Goal: Task Accomplishment & Management: Use online tool/utility

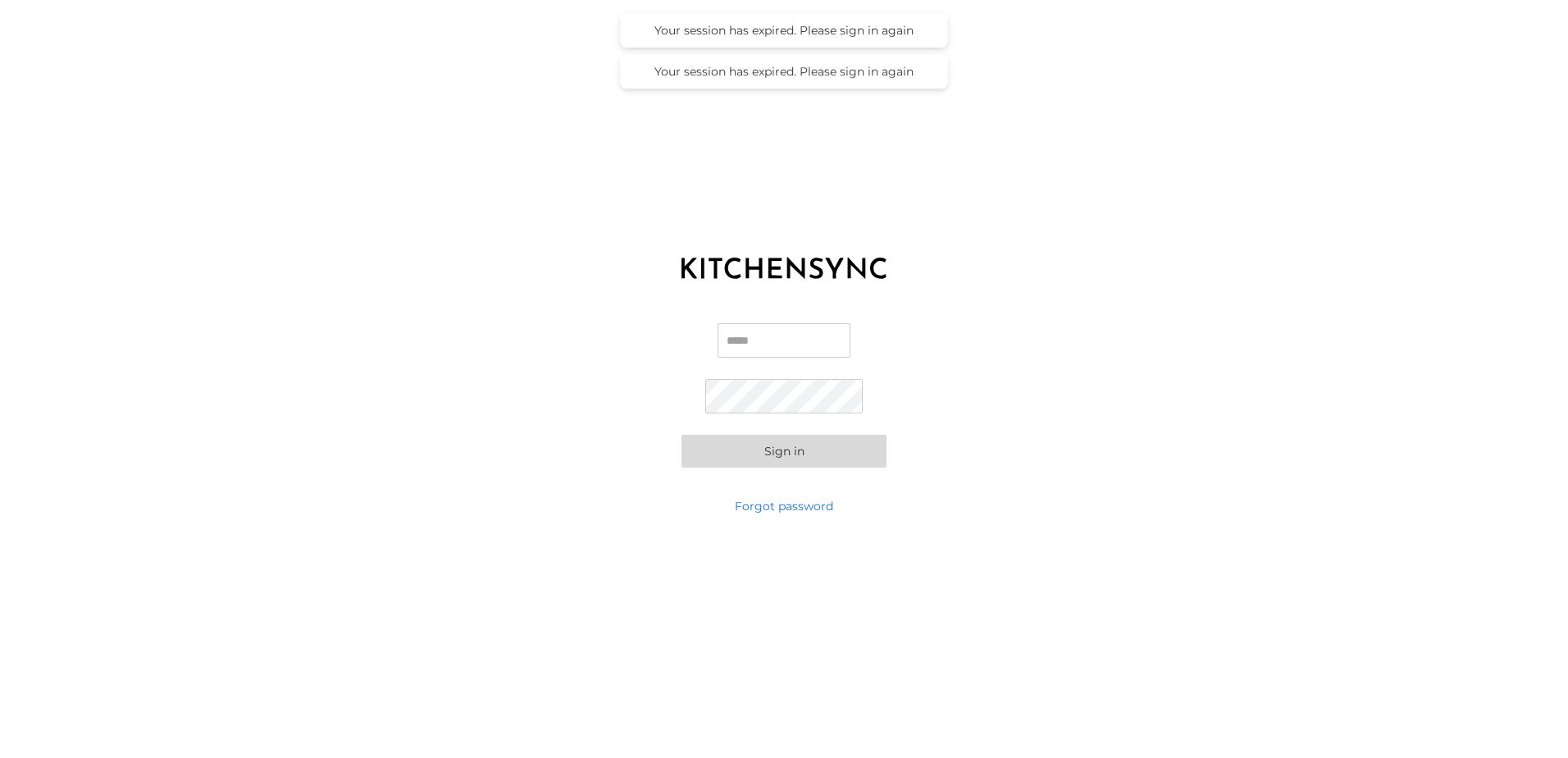
type input "**********"
click at [770, 455] on button "Sign in" at bounding box center [784, 451] width 205 height 33
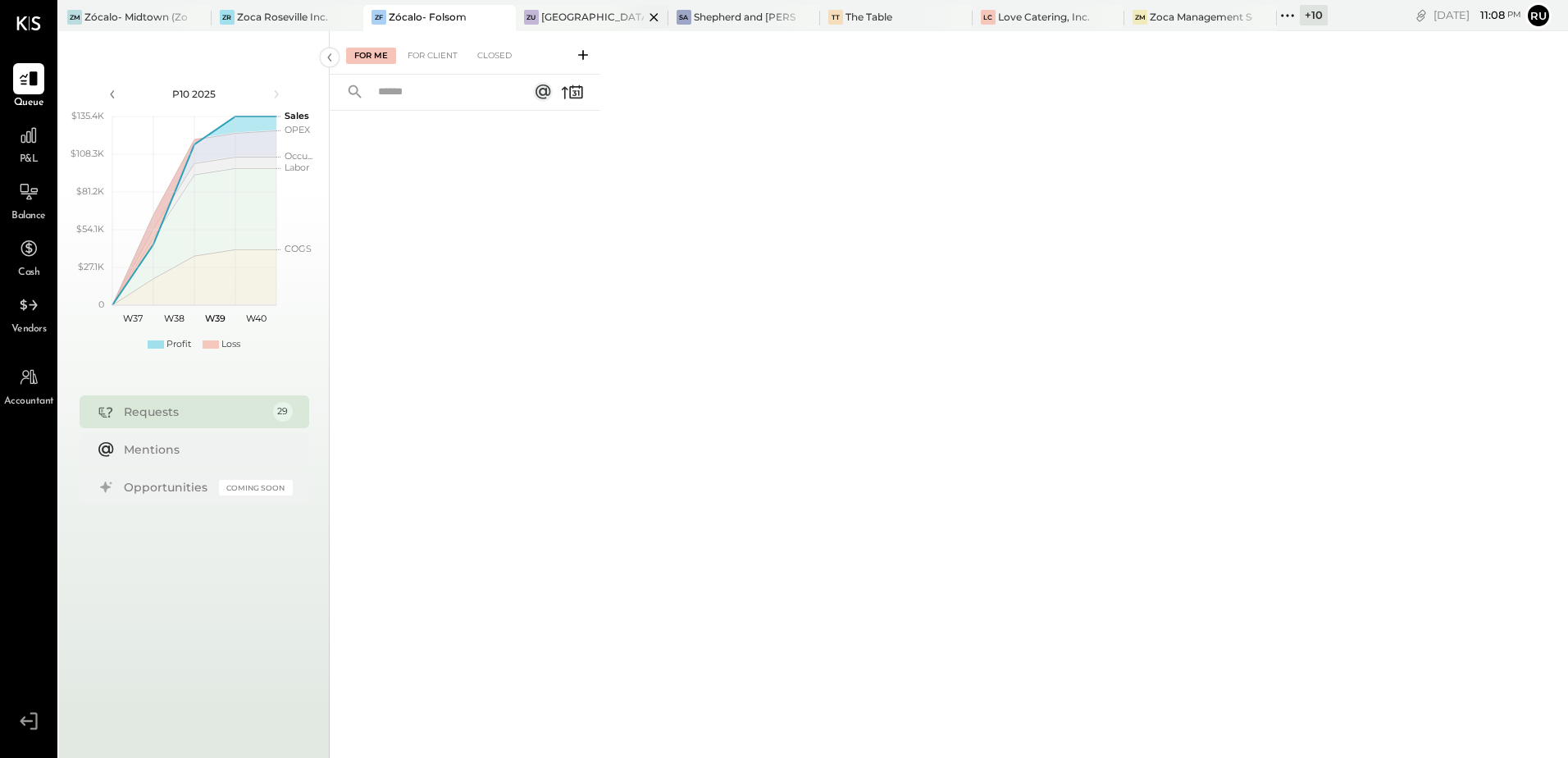
click at [571, 15] on div "[GEOGRAPHIC_DATA]" at bounding box center [592, 17] width 102 height 14
click at [27, 311] on icon at bounding box center [29, 305] width 21 height 21
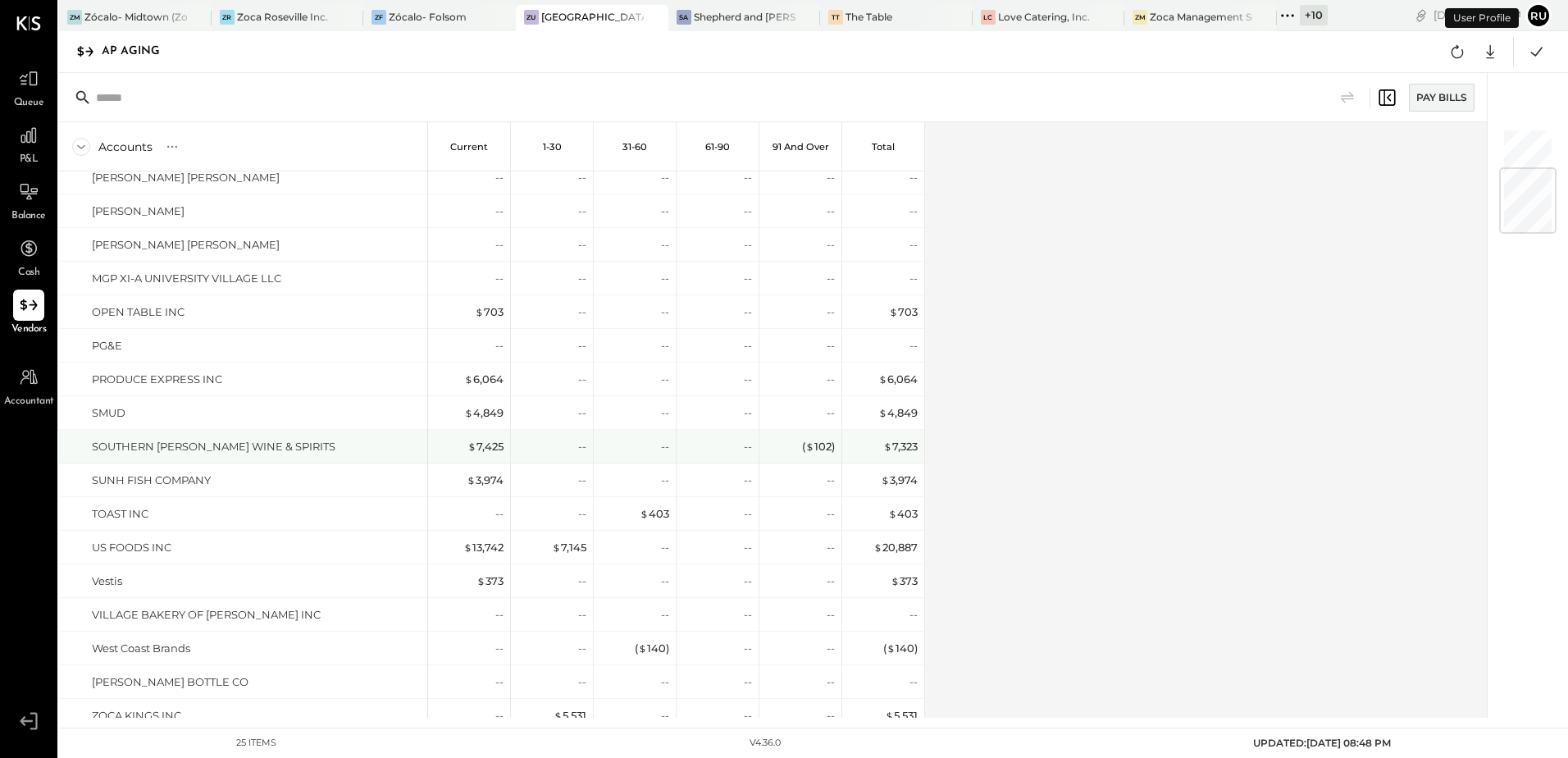
scroll to position [334, 0]
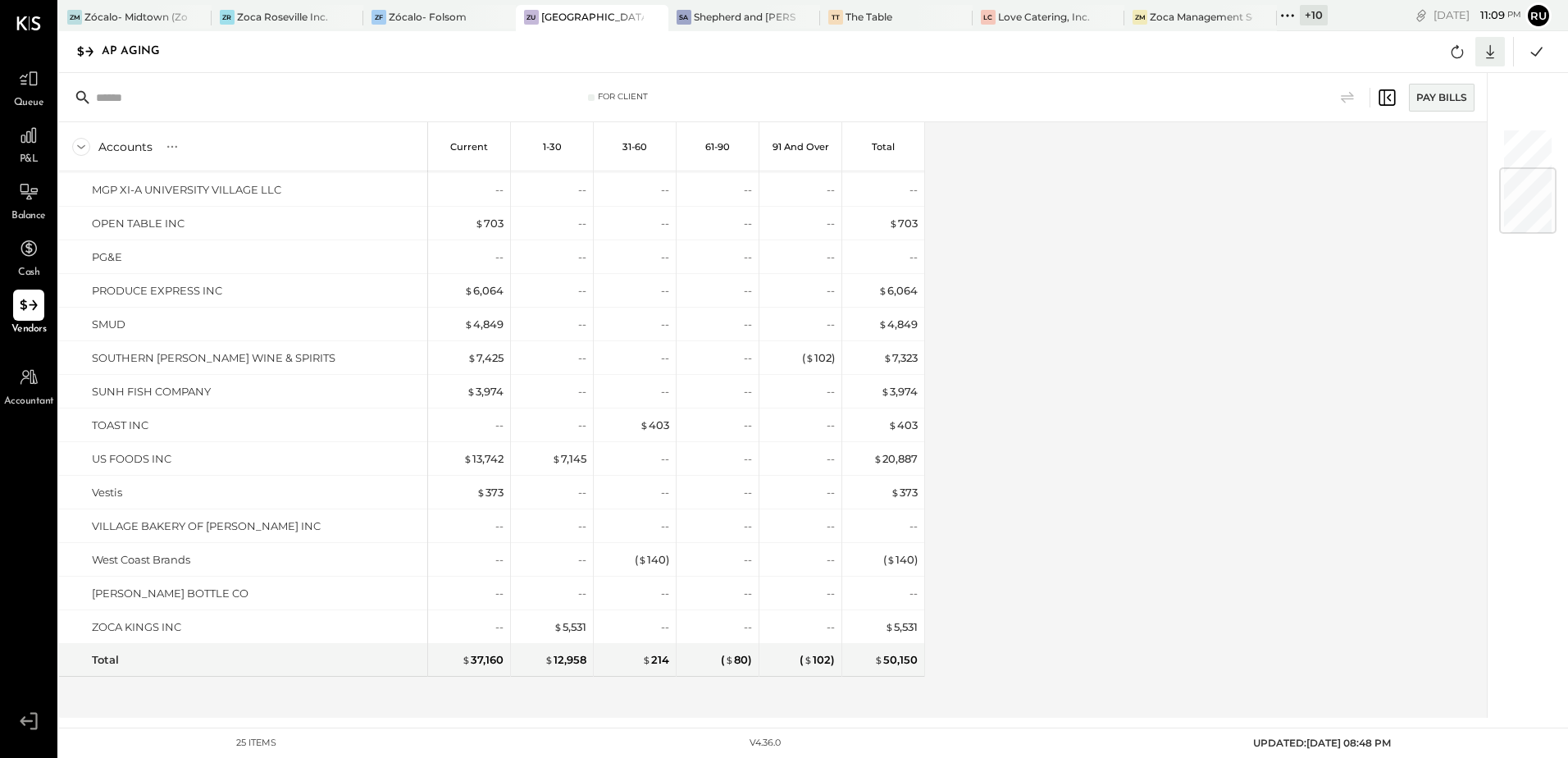
click at [1489, 48] on icon at bounding box center [1490, 52] width 21 height 21
click at [1421, 144] on div "Excel" at bounding box center [1439, 147] width 132 height 34
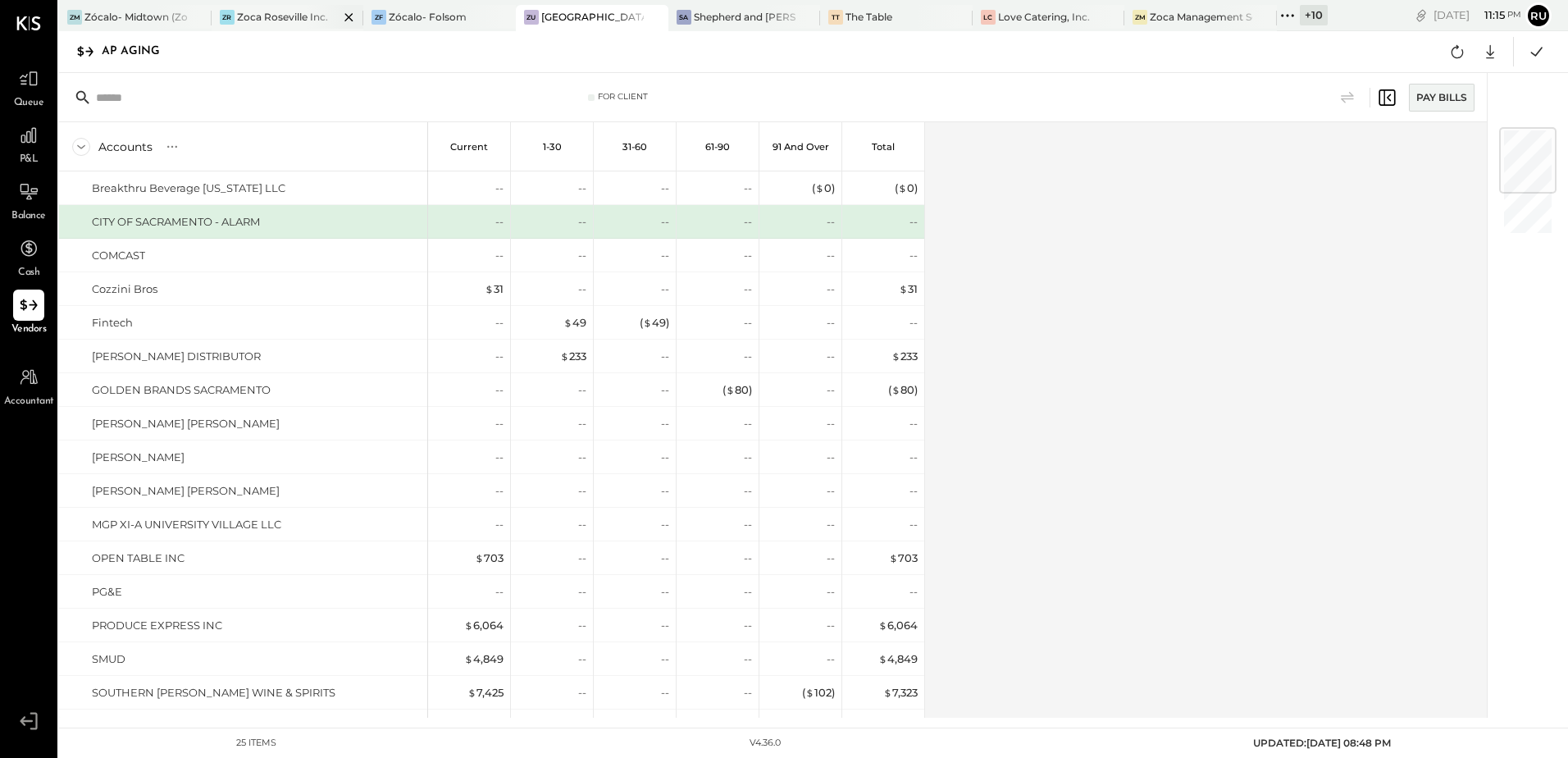
click at [304, 14] on div "Zoca Roseville Inc." at bounding box center [282, 17] width 91 height 14
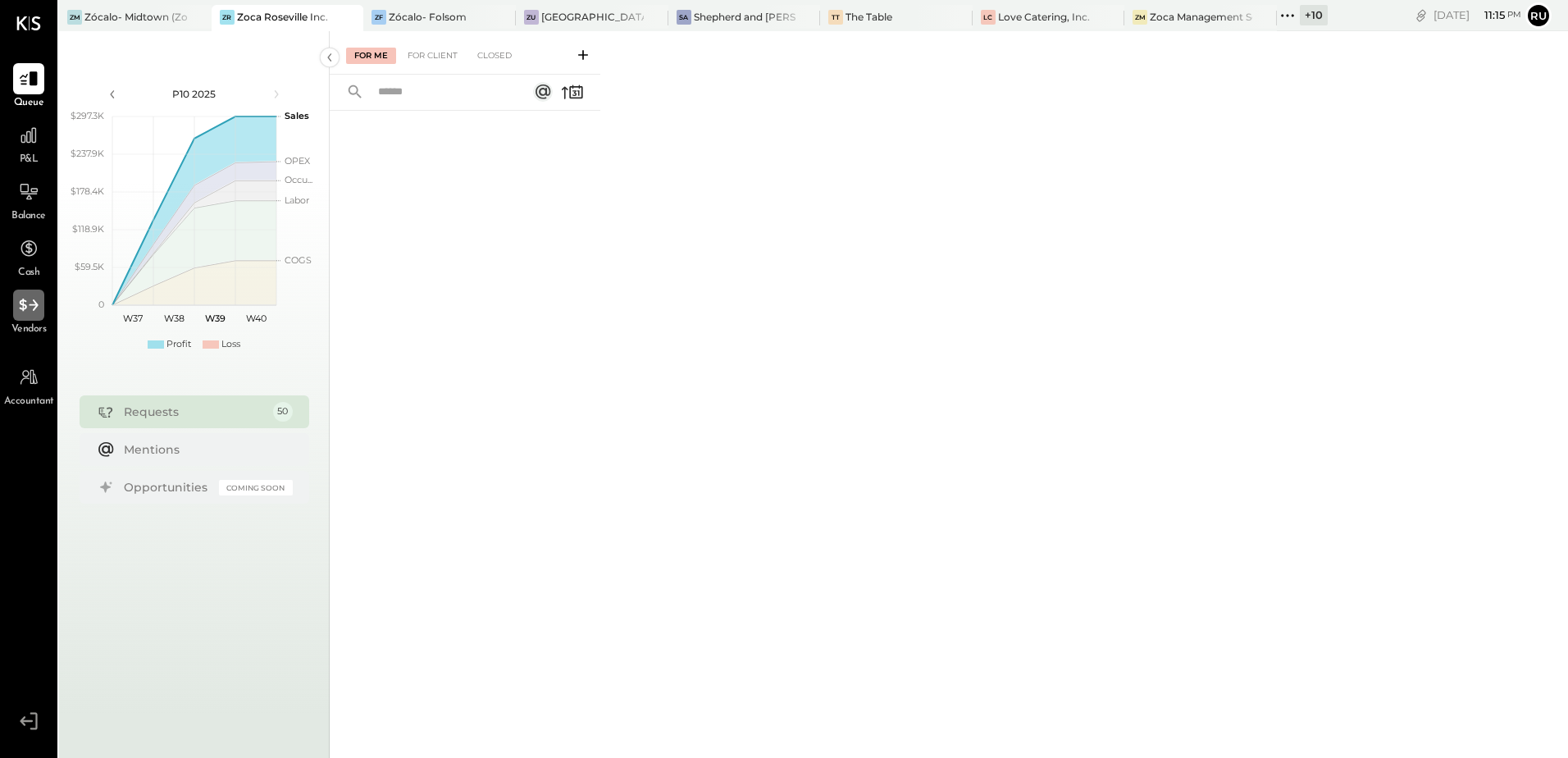
click at [28, 305] on icon at bounding box center [29, 305] width 21 height 21
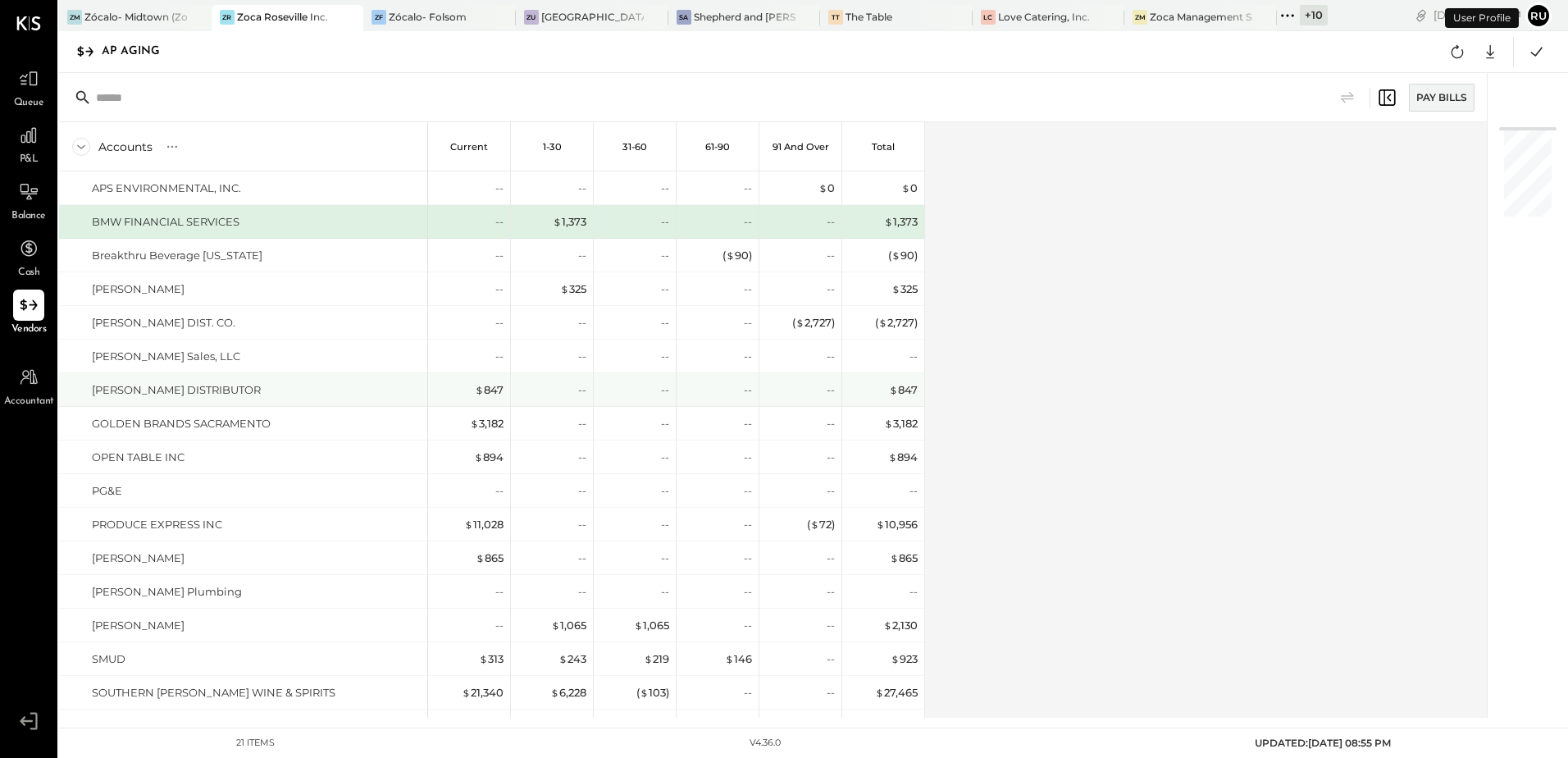
scroll to position [200, 0]
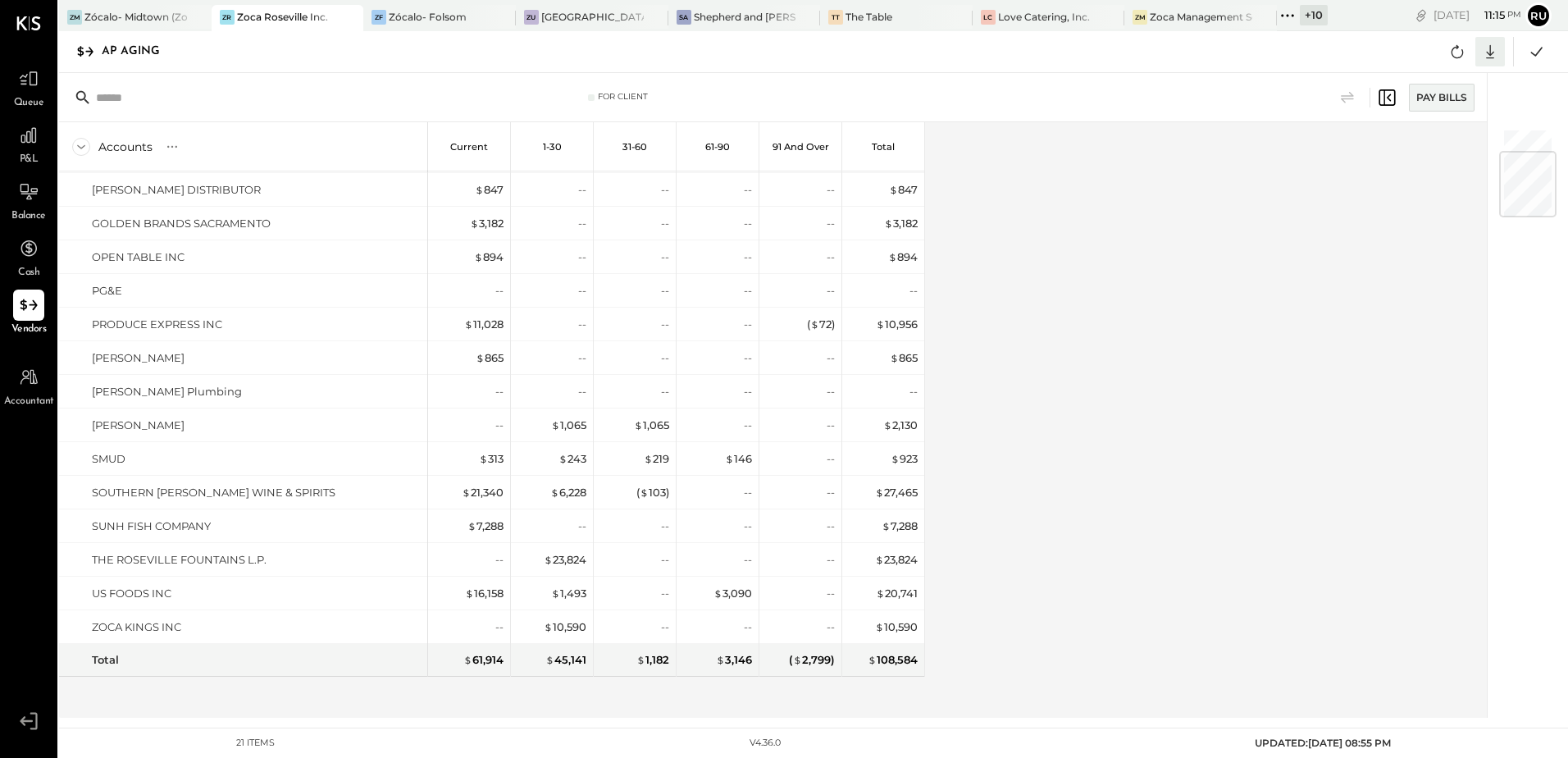
click at [1491, 52] on icon at bounding box center [1490, 52] width 21 height 21
click at [1425, 151] on div "Excel" at bounding box center [1439, 147] width 132 height 34
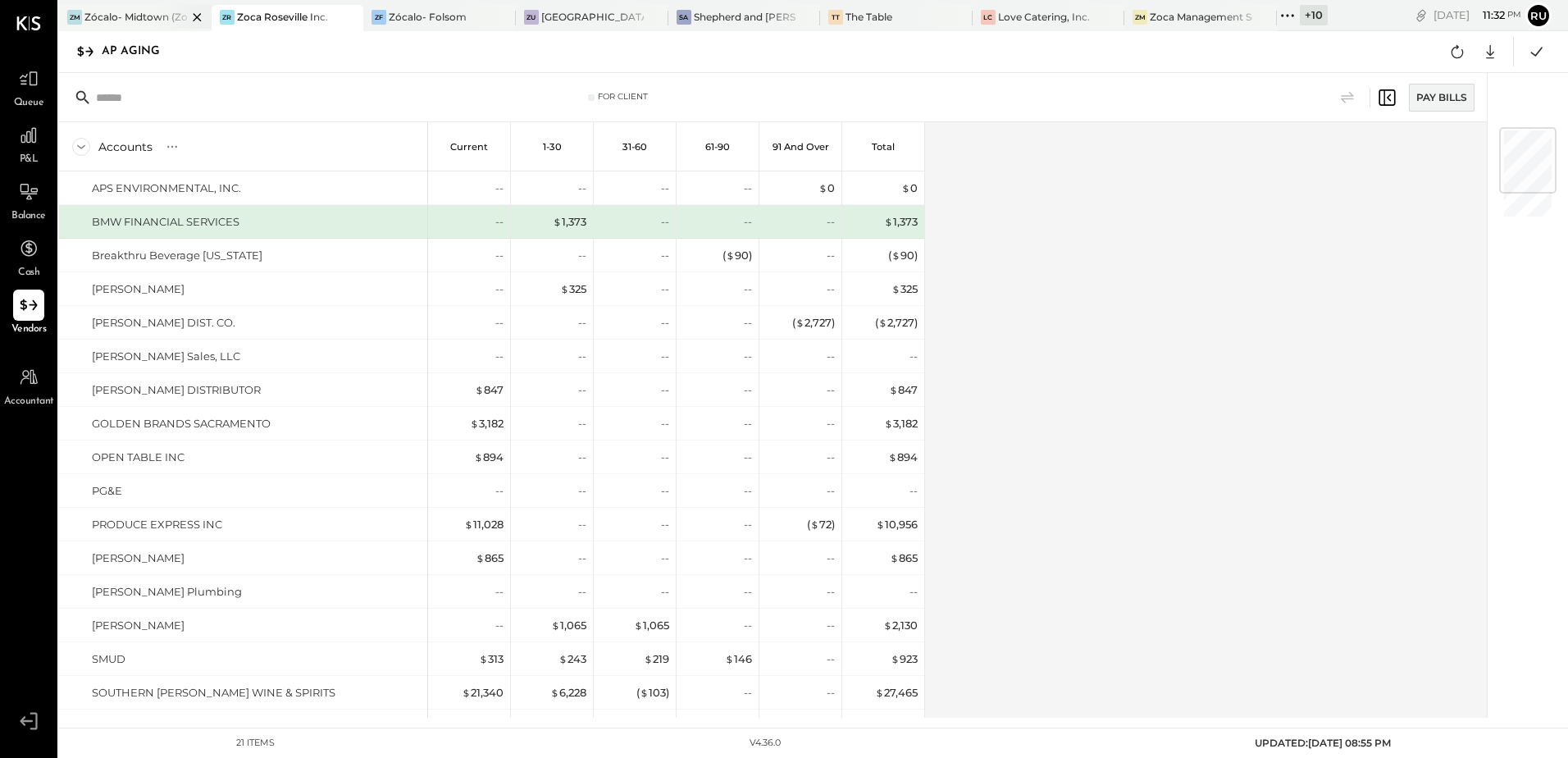
click at [109, 20] on div "Zócalo- Midtown (Zoca Inc.)" at bounding box center [135, 17] width 102 height 14
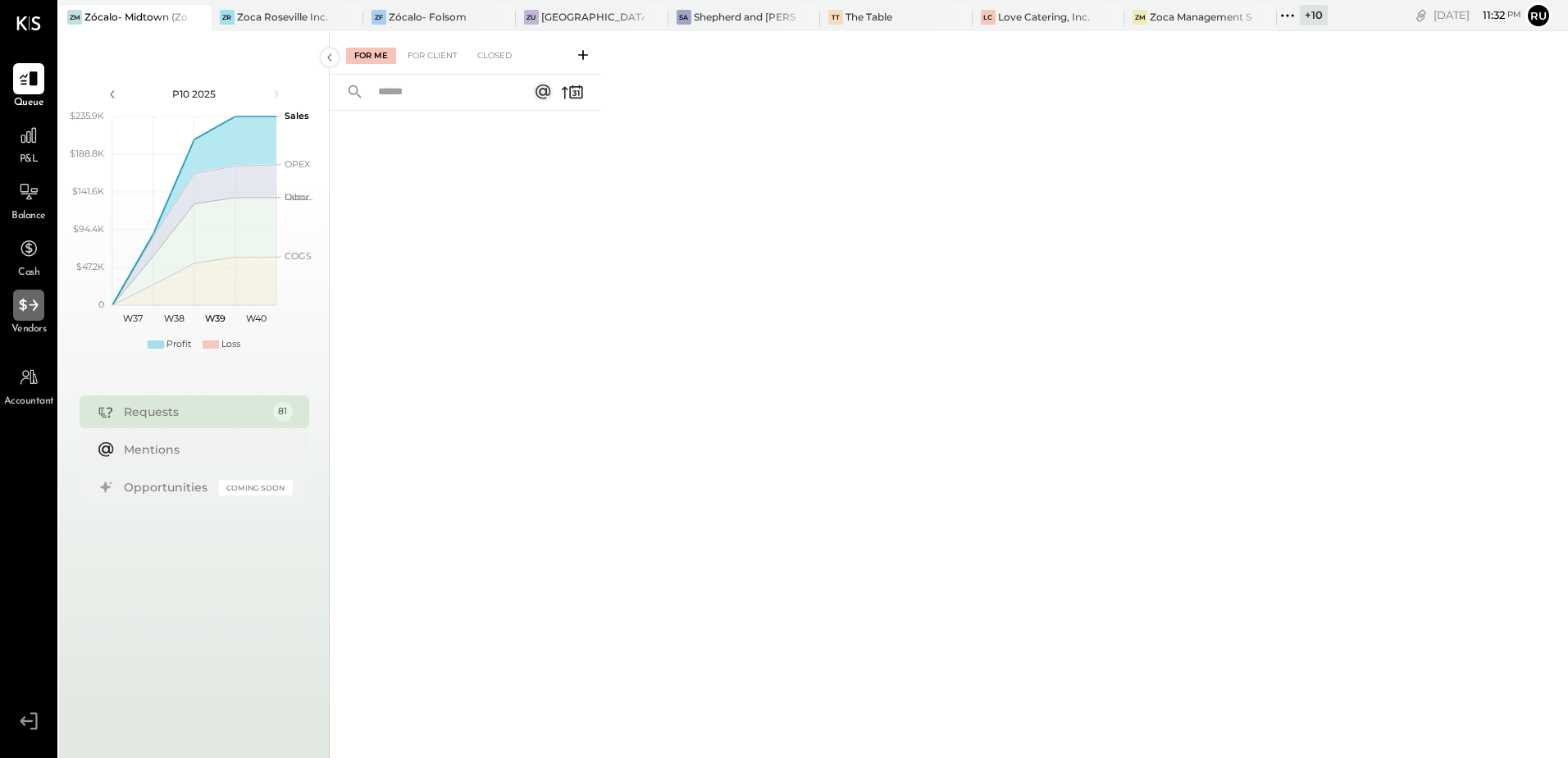
click at [34, 312] on icon at bounding box center [29, 305] width 21 height 21
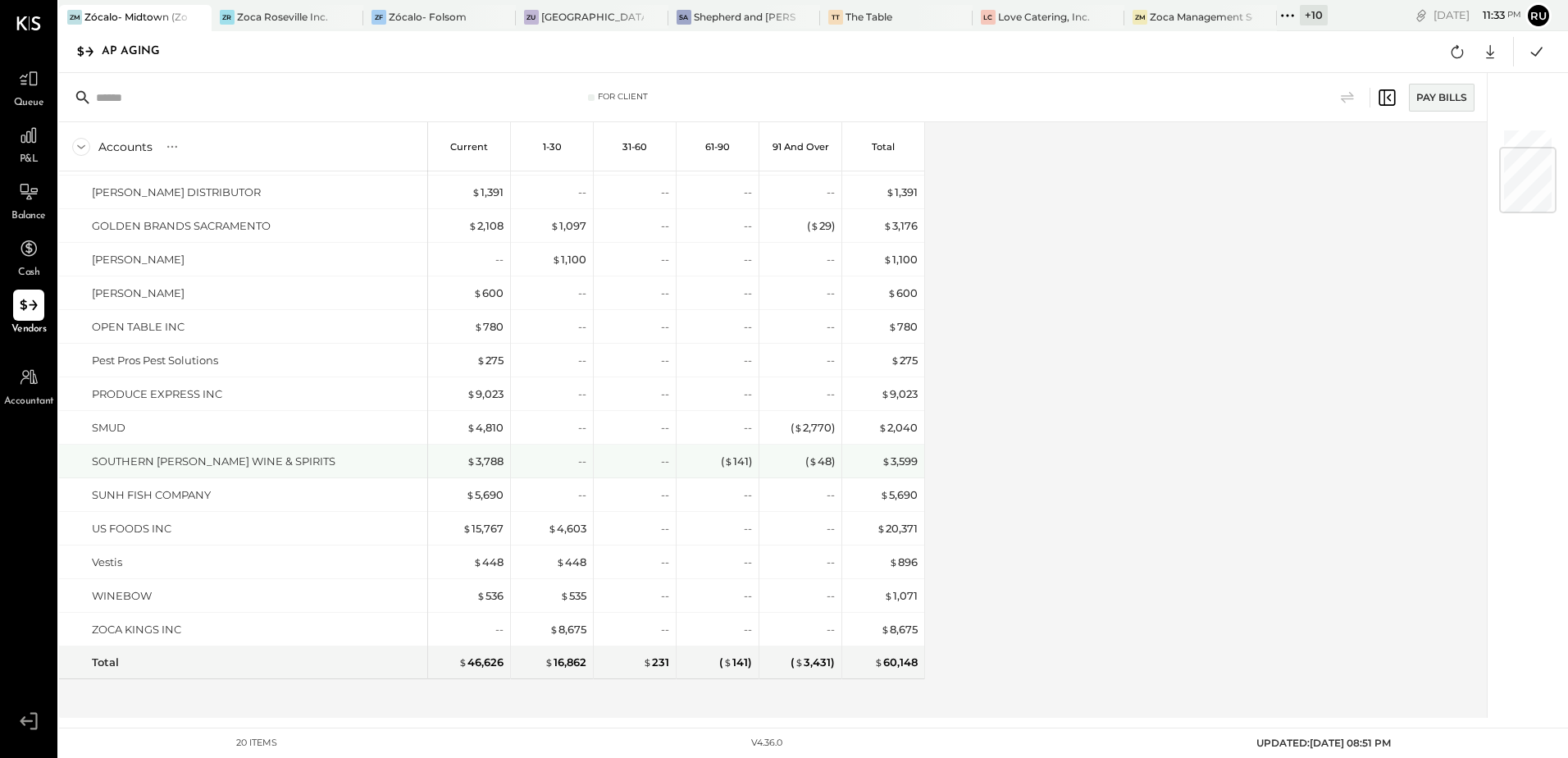
scroll to position [167, 0]
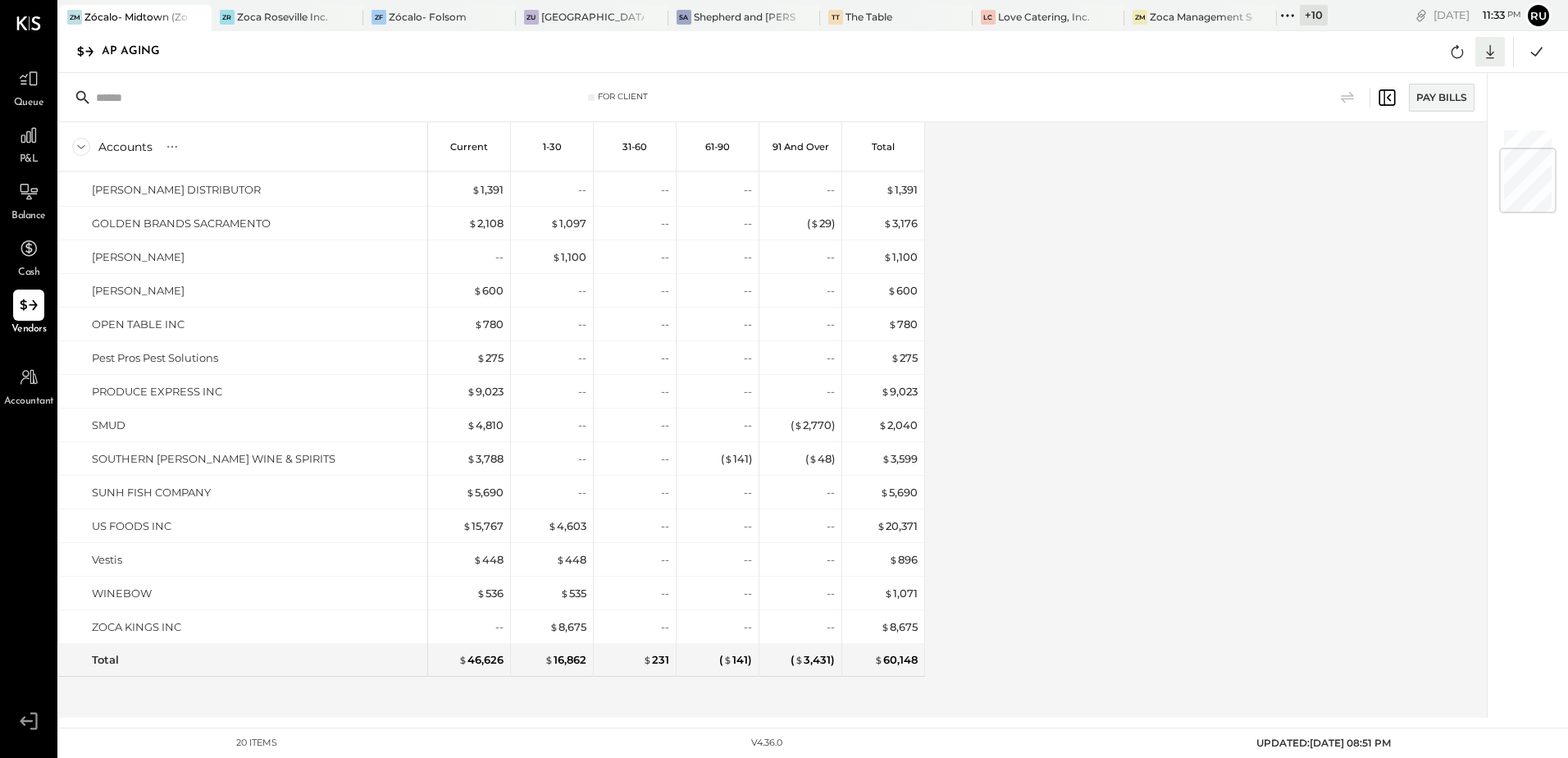
click at [1485, 52] on icon at bounding box center [1490, 52] width 21 height 21
click at [1431, 152] on div "Excel" at bounding box center [1439, 147] width 132 height 34
click at [449, 27] on div "ZF Zócalo- Folsom" at bounding box center [440, 17] width 153 height 27
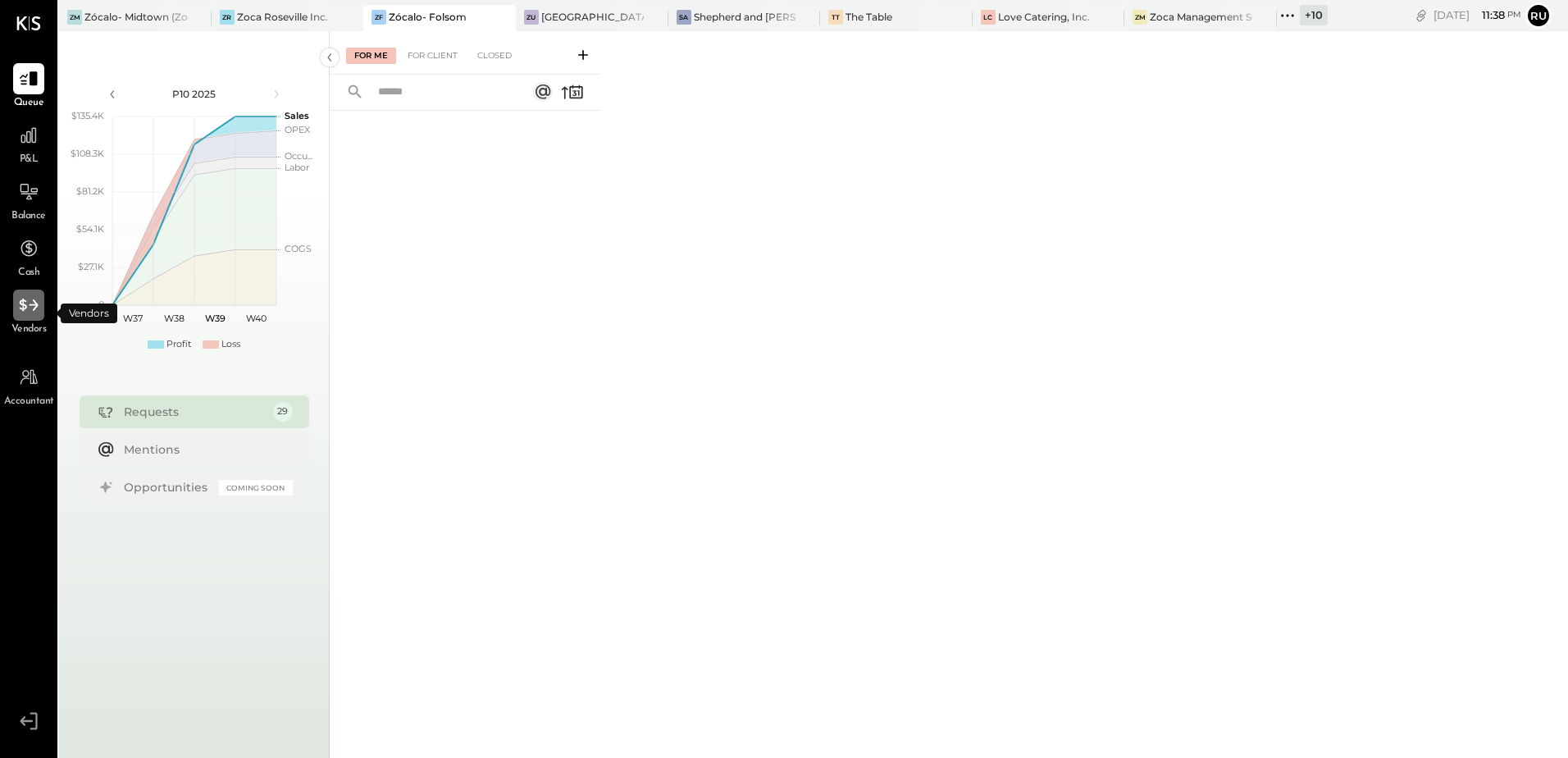
click at [27, 318] on div at bounding box center [29, 305] width 31 height 31
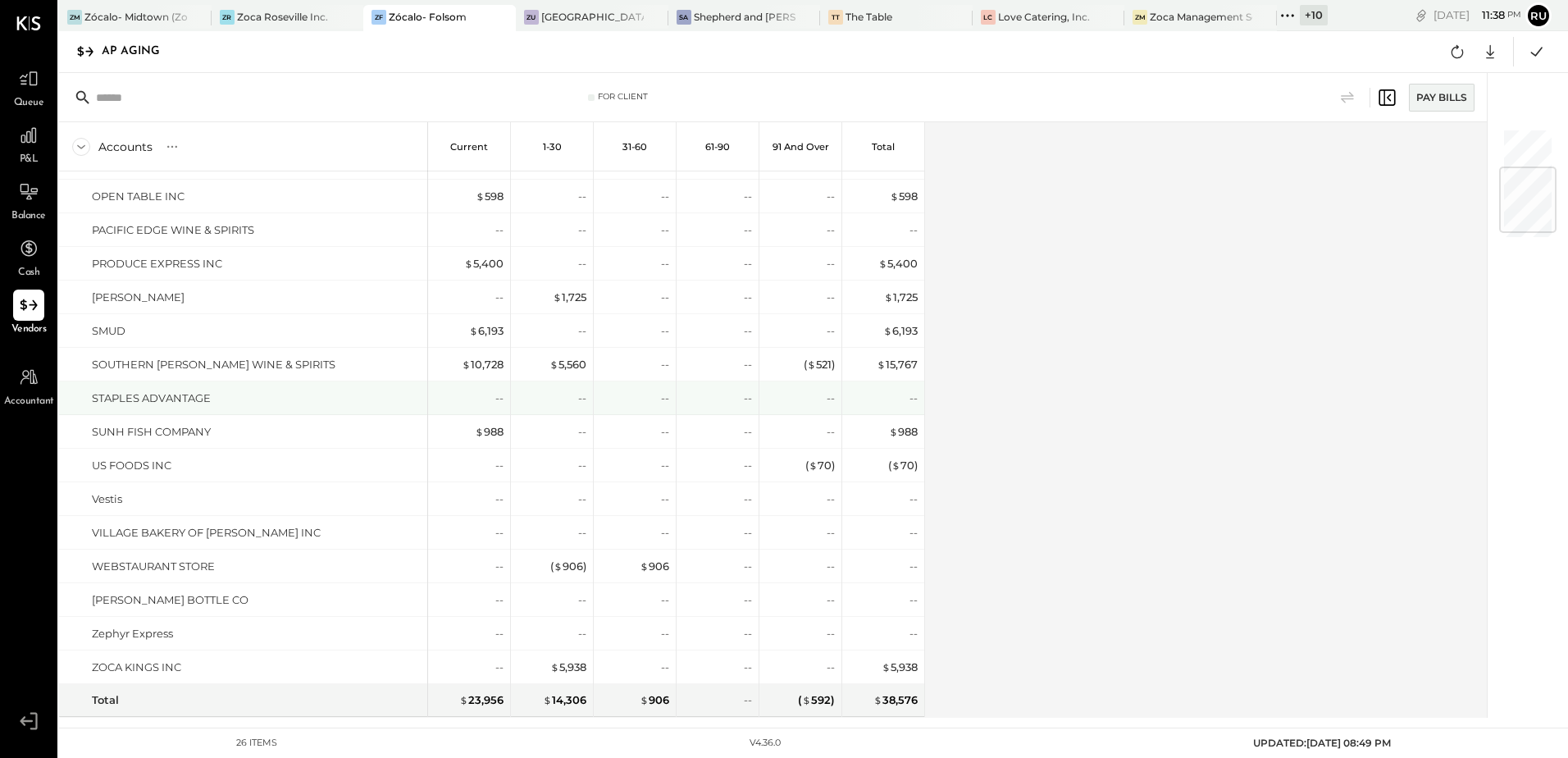
scroll to position [368, 0]
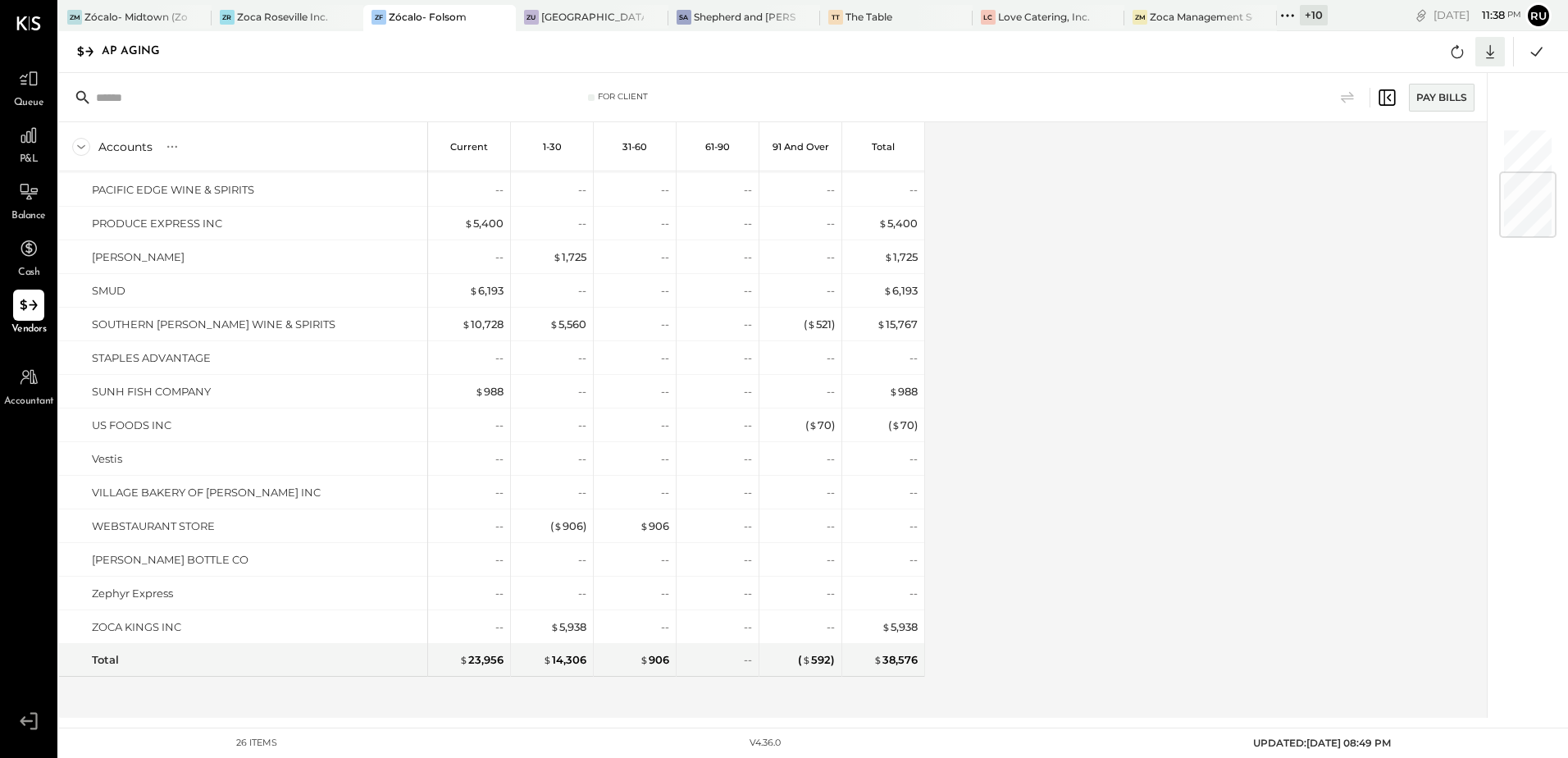
click at [1488, 52] on icon at bounding box center [1490, 52] width 8 height 14
drag, startPoint x: 1424, startPoint y: 150, endPoint x: 784, endPoint y: 216, distance: 643.4
click at [1423, 151] on div "Excel" at bounding box center [1439, 147] width 132 height 34
click at [1170, 17] on div "Zoca Management Services Inc" at bounding box center [1201, 17] width 102 height 14
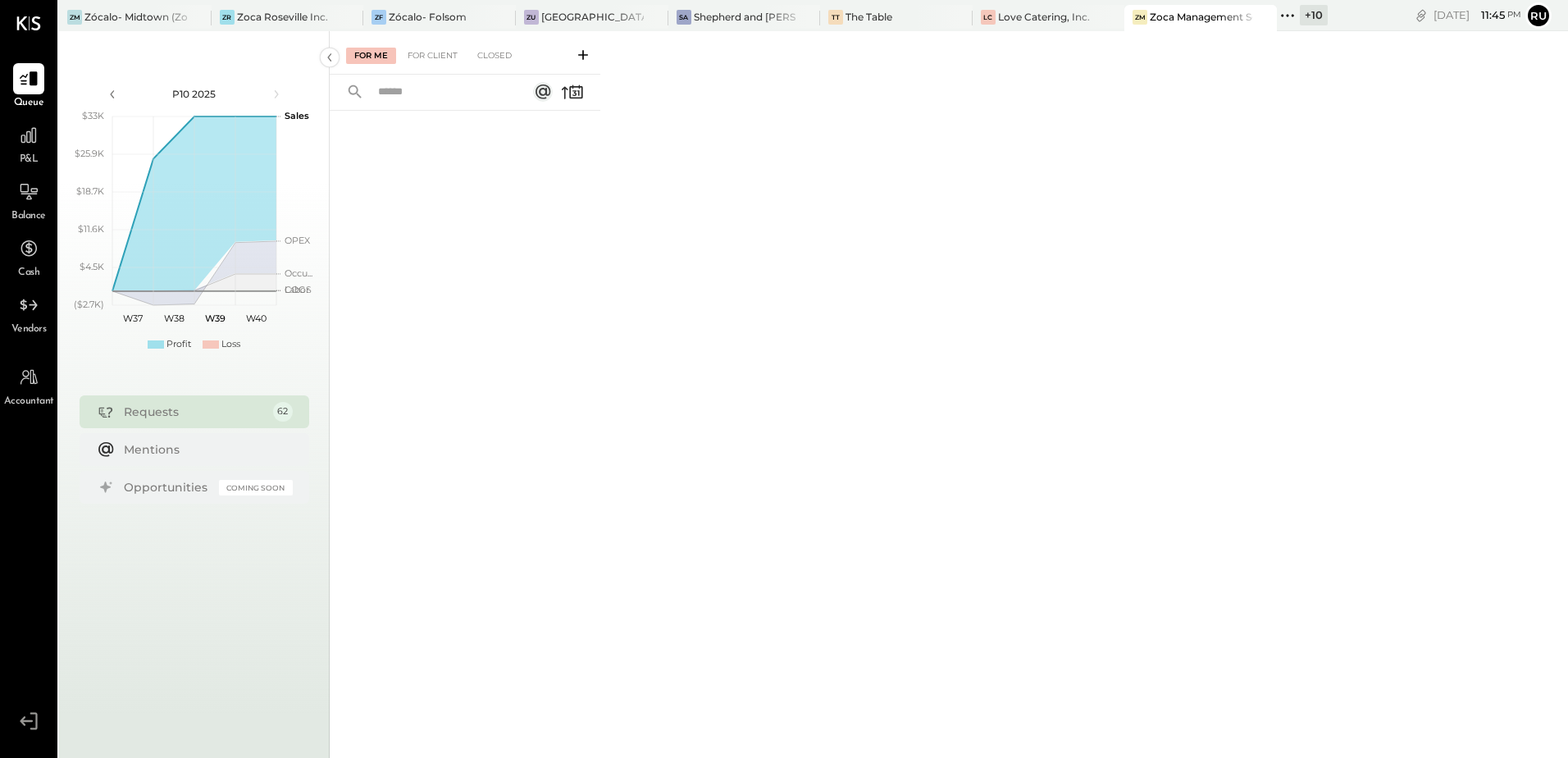
click at [11, 286] on li "Queue P&L Balance Cash Vendors" at bounding box center [29, 201] width 56 height 274
click at [18, 307] on icon at bounding box center [29, 305] width 21 height 21
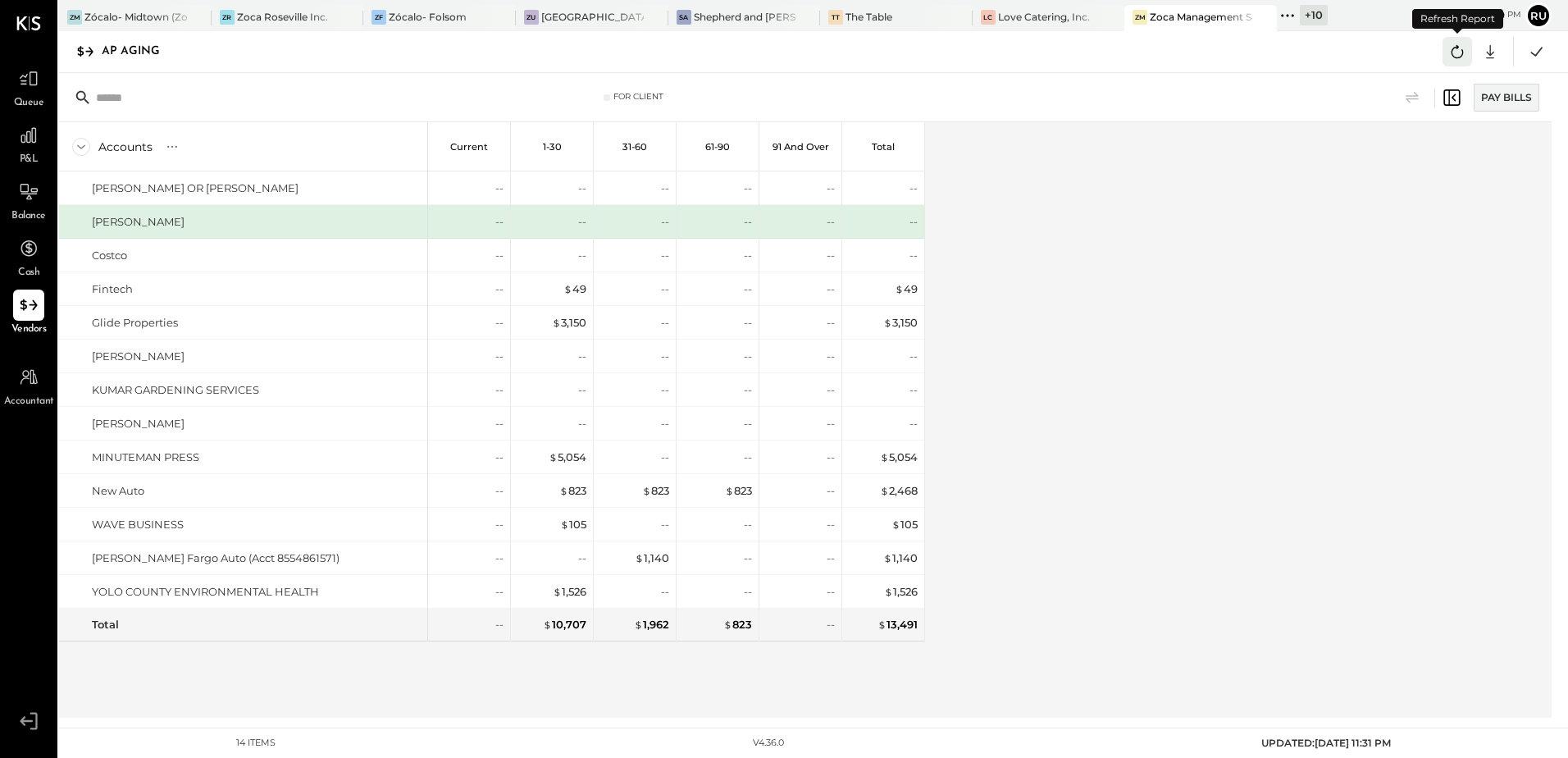
click at [1455, 52] on icon at bounding box center [1457, 52] width 21 height 21
click at [1040, 373] on div "Accounts S % GL Current 1-30 31-60 61-90 91 and Over Total [PERSON_NAME] OR [PE…" at bounding box center [807, 420] width 1495 height 596
click at [1487, 48] on icon at bounding box center [1490, 52] width 21 height 21
click at [1161, 237] on div "Accounts S % GL Current 1-30 31-60 61-90 91 and Over Total [PERSON_NAME] OR [PE…" at bounding box center [807, 420] width 1495 height 596
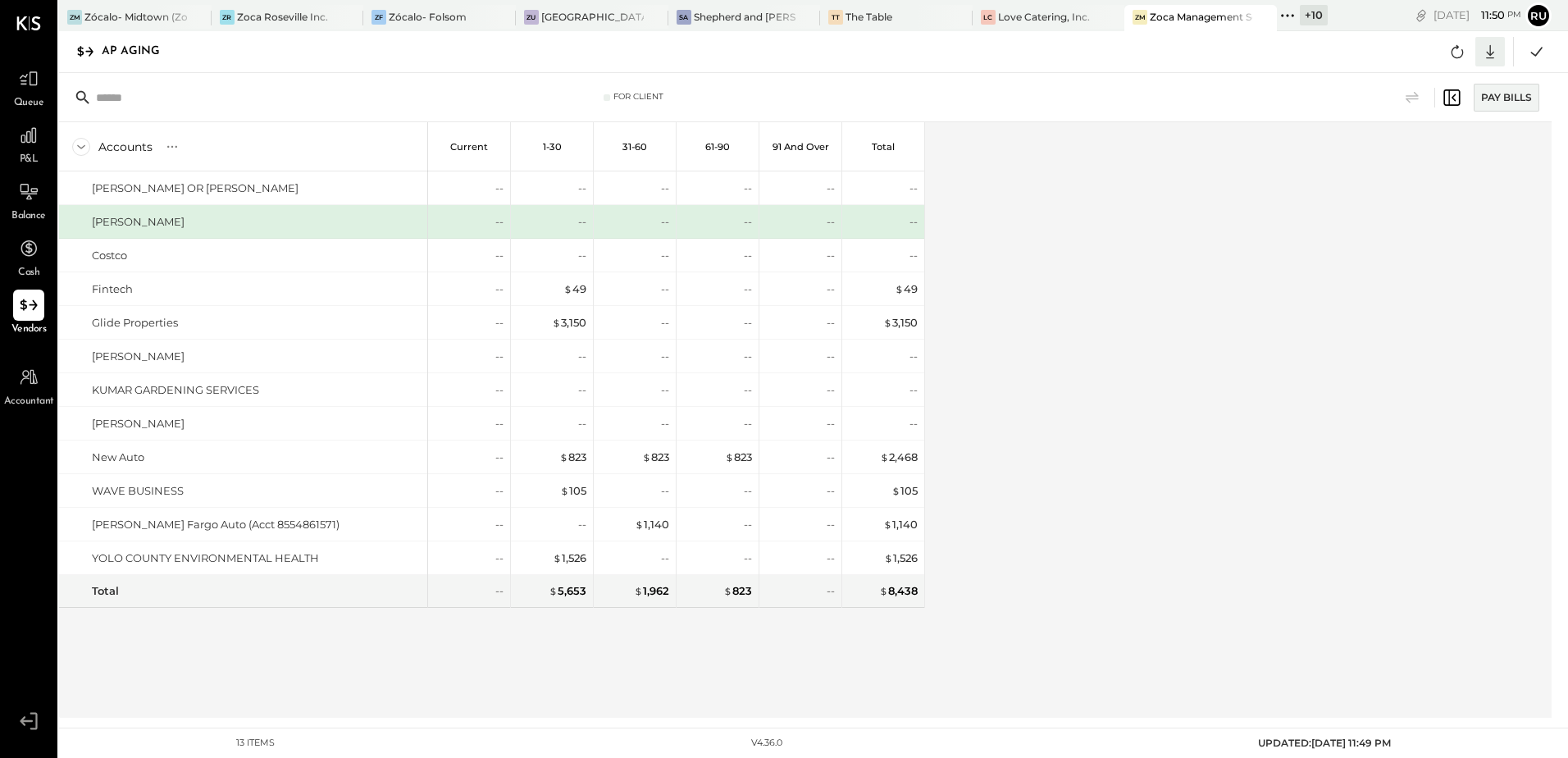
click at [1491, 47] on icon at bounding box center [1490, 52] width 8 height 14
click at [1410, 156] on div "Excel" at bounding box center [1439, 147] width 132 height 34
click at [1313, 13] on div "+ 10" at bounding box center [1314, 15] width 28 height 20
click at [1294, 14] on icon at bounding box center [1293, 15] width 3 height 3
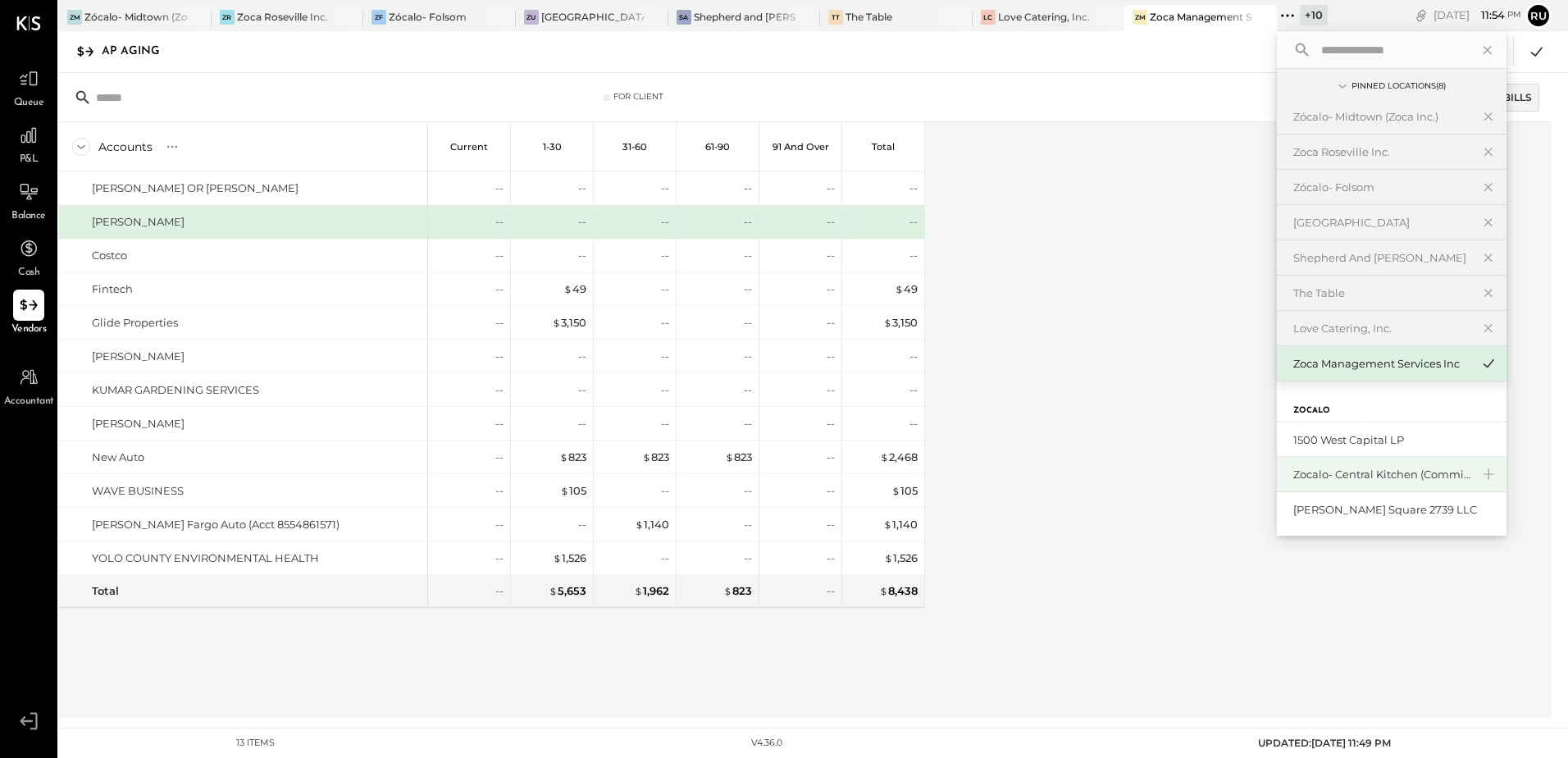
click at [1355, 479] on div "Zocalo- Central Kitchen (Commissary)" at bounding box center [1382, 474] width 177 height 16
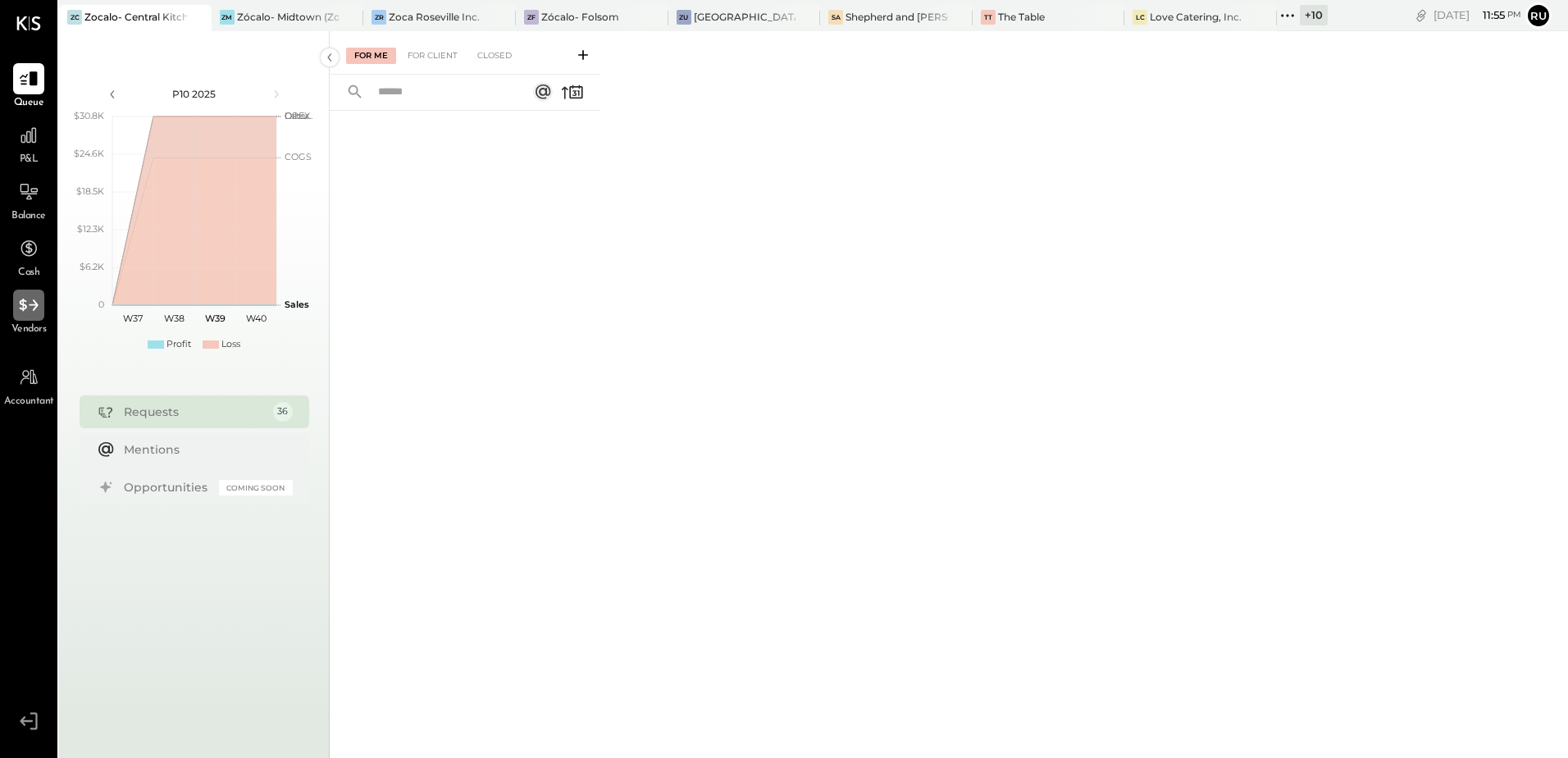
click at [40, 309] on icon at bounding box center [29, 305] width 21 height 21
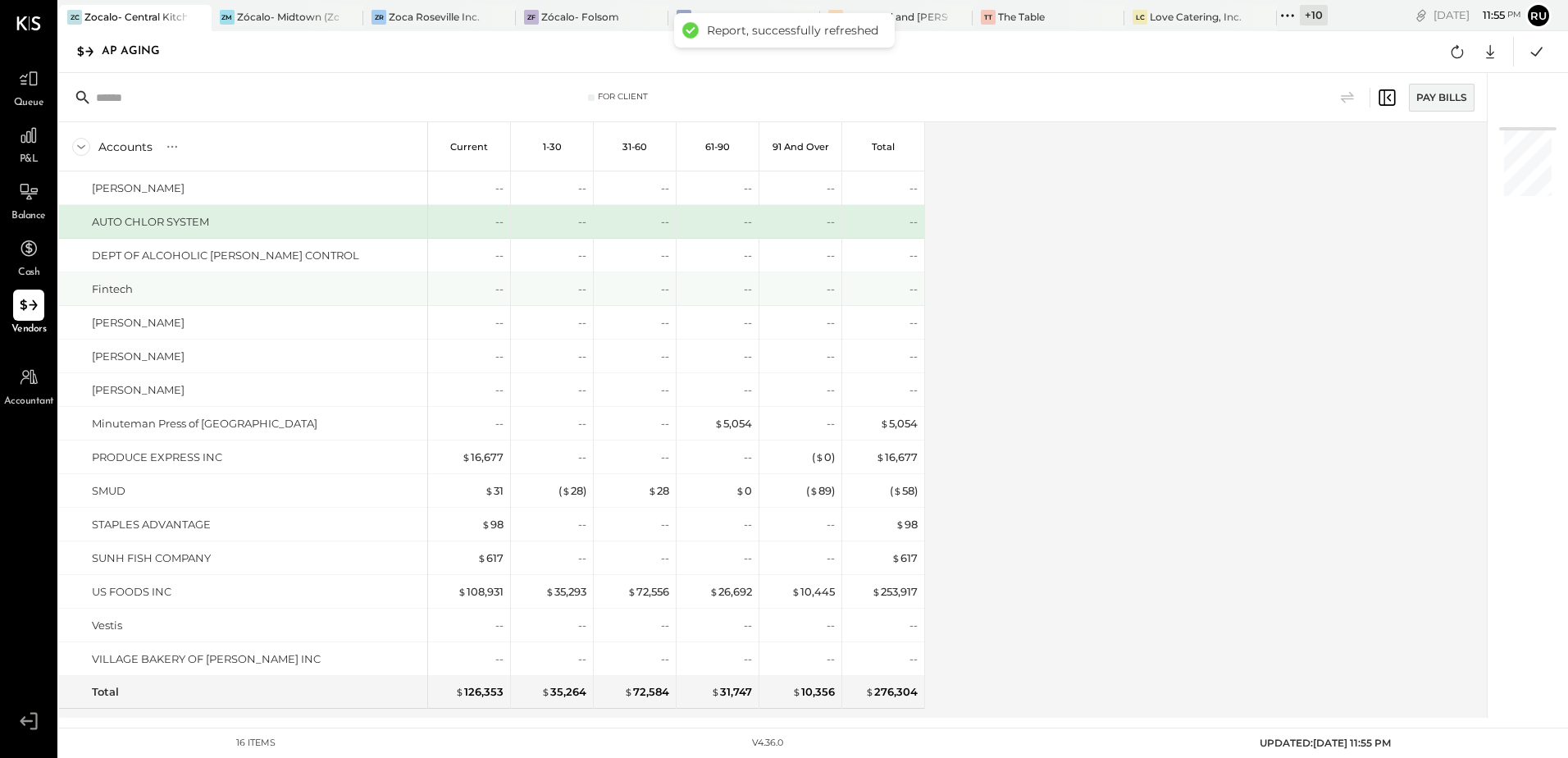
scroll to position [32, 0]
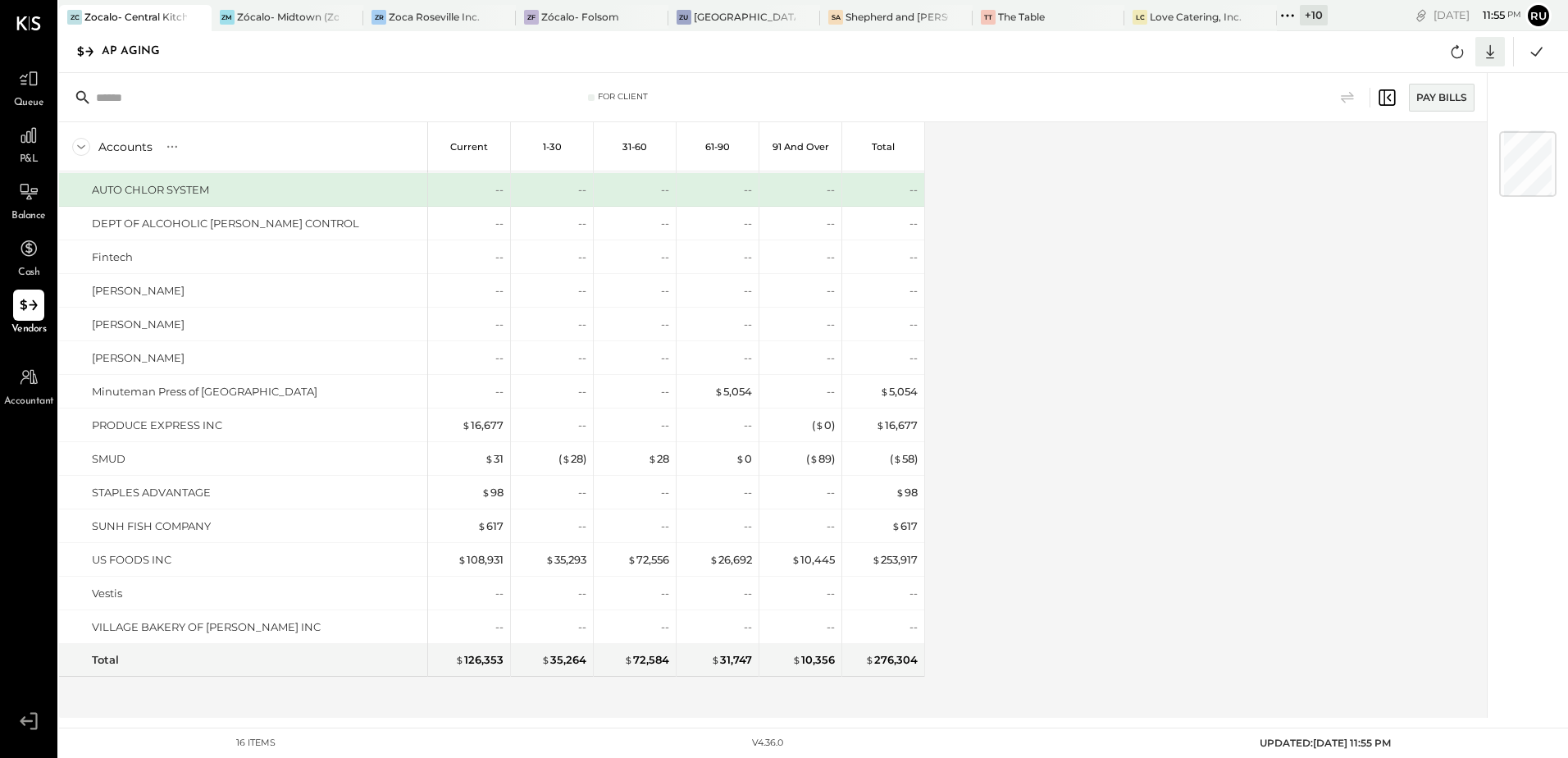
click at [1489, 52] on icon at bounding box center [1490, 52] width 21 height 21
drag, startPoint x: 1417, startPoint y: 148, endPoint x: 1043, endPoint y: 136, distance: 374.2
click at [1417, 148] on div "Excel" at bounding box center [1439, 147] width 132 height 34
click at [1459, 42] on icon at bounding box center [1457, 52] width 21 height 21
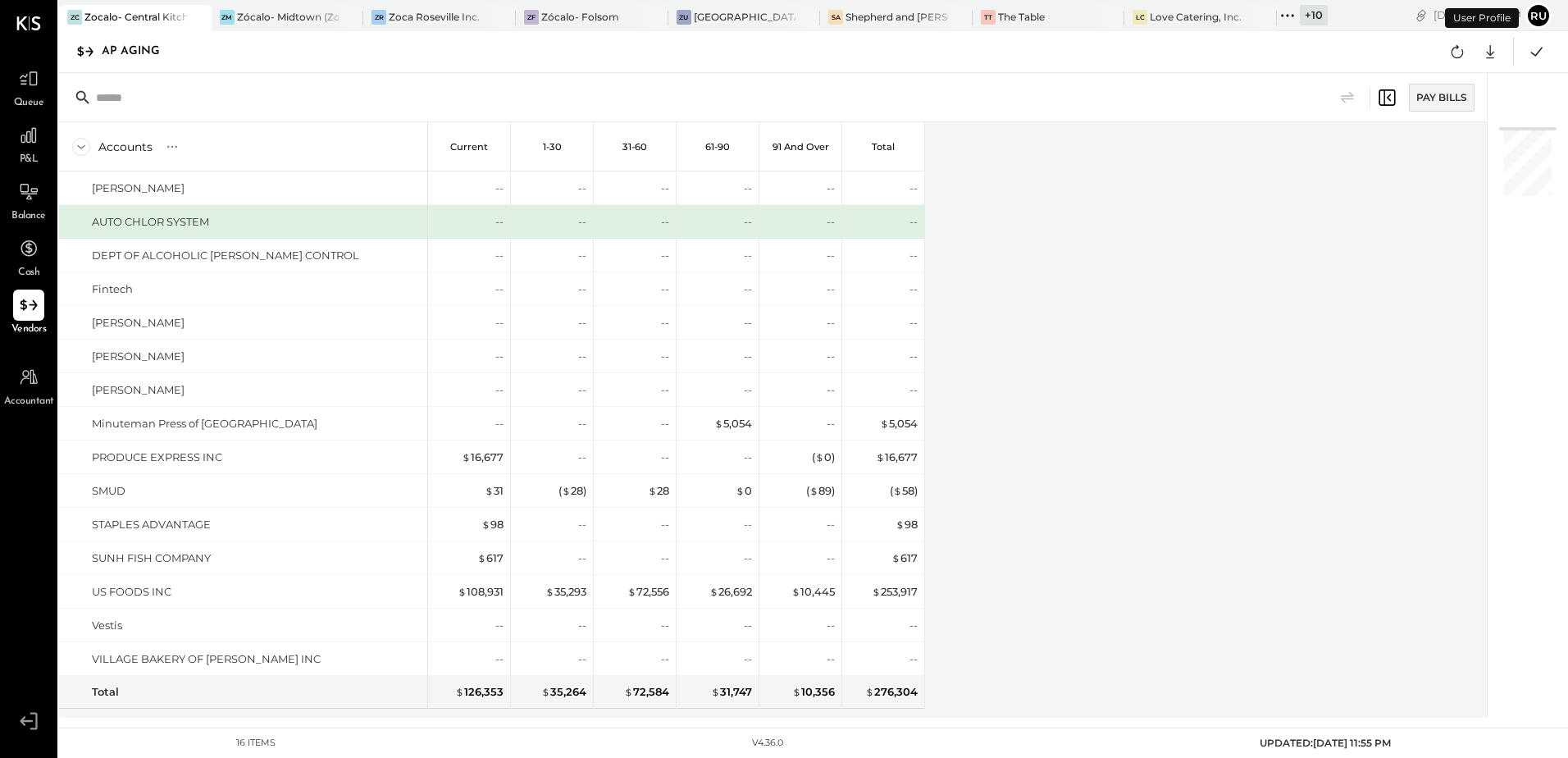
scroll to position [32, 0]
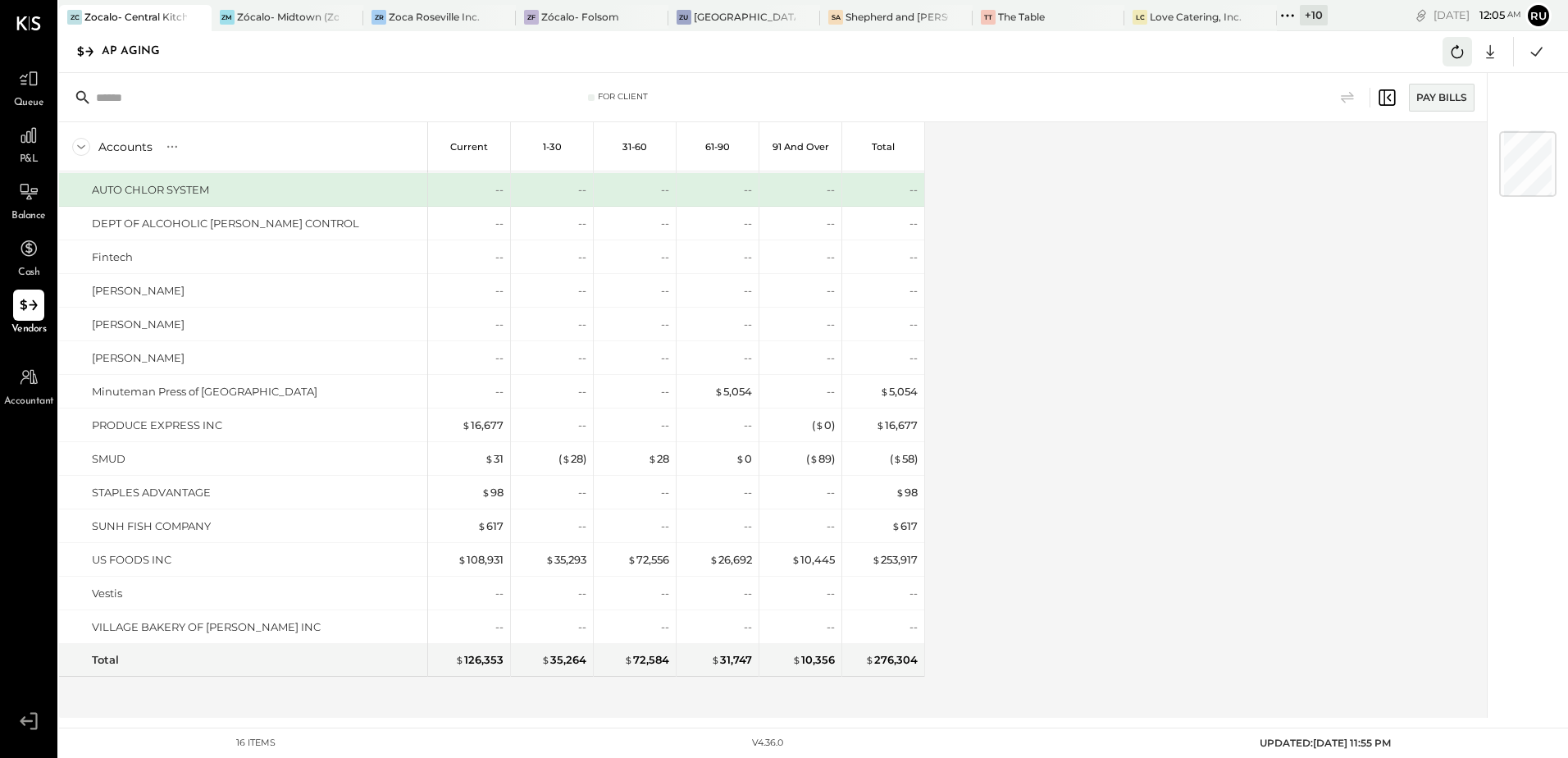
click at [1469, 53] on button at bounding box center [1458, 52] width 29 height 29
